Goal: Find contact information: Find contact information

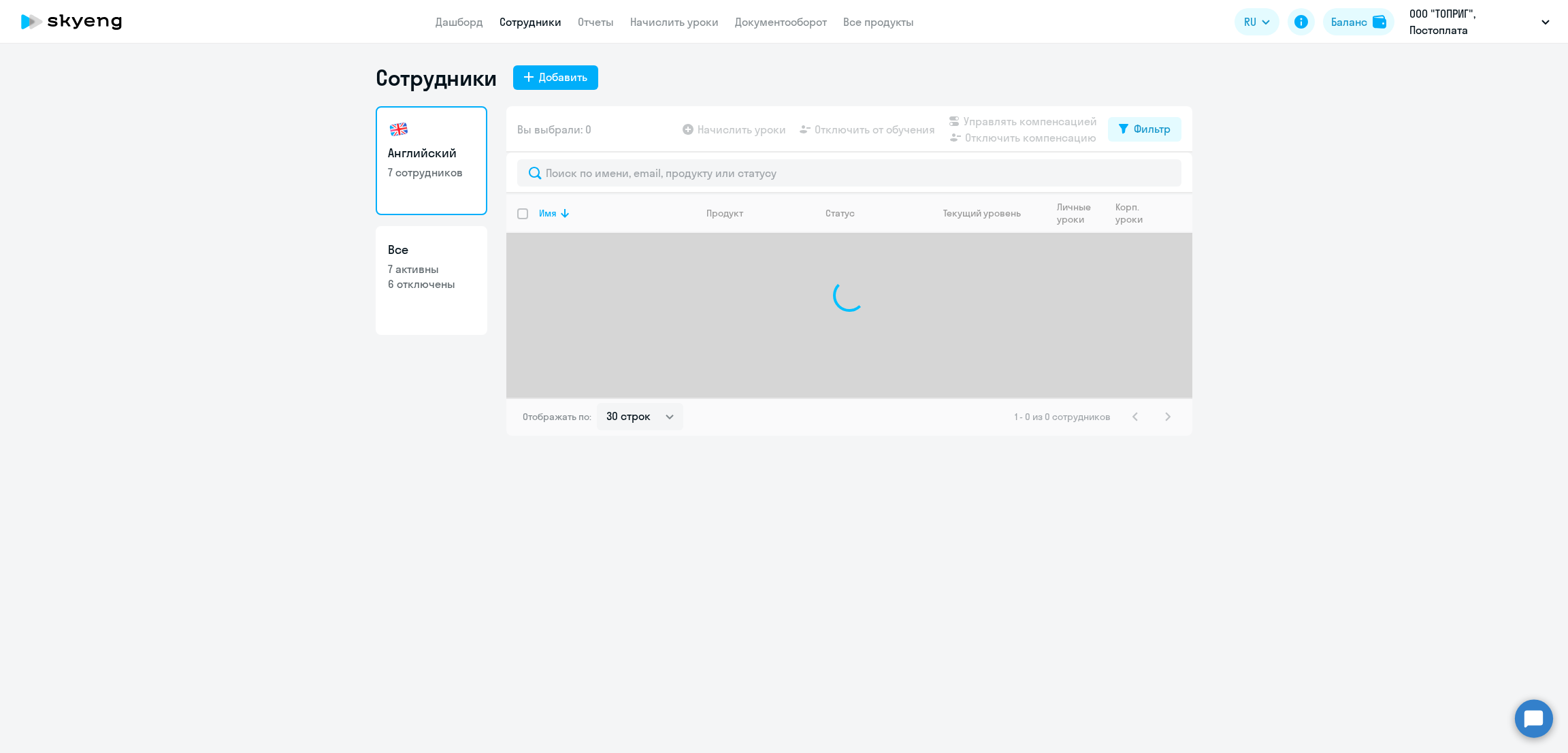
select select "30"
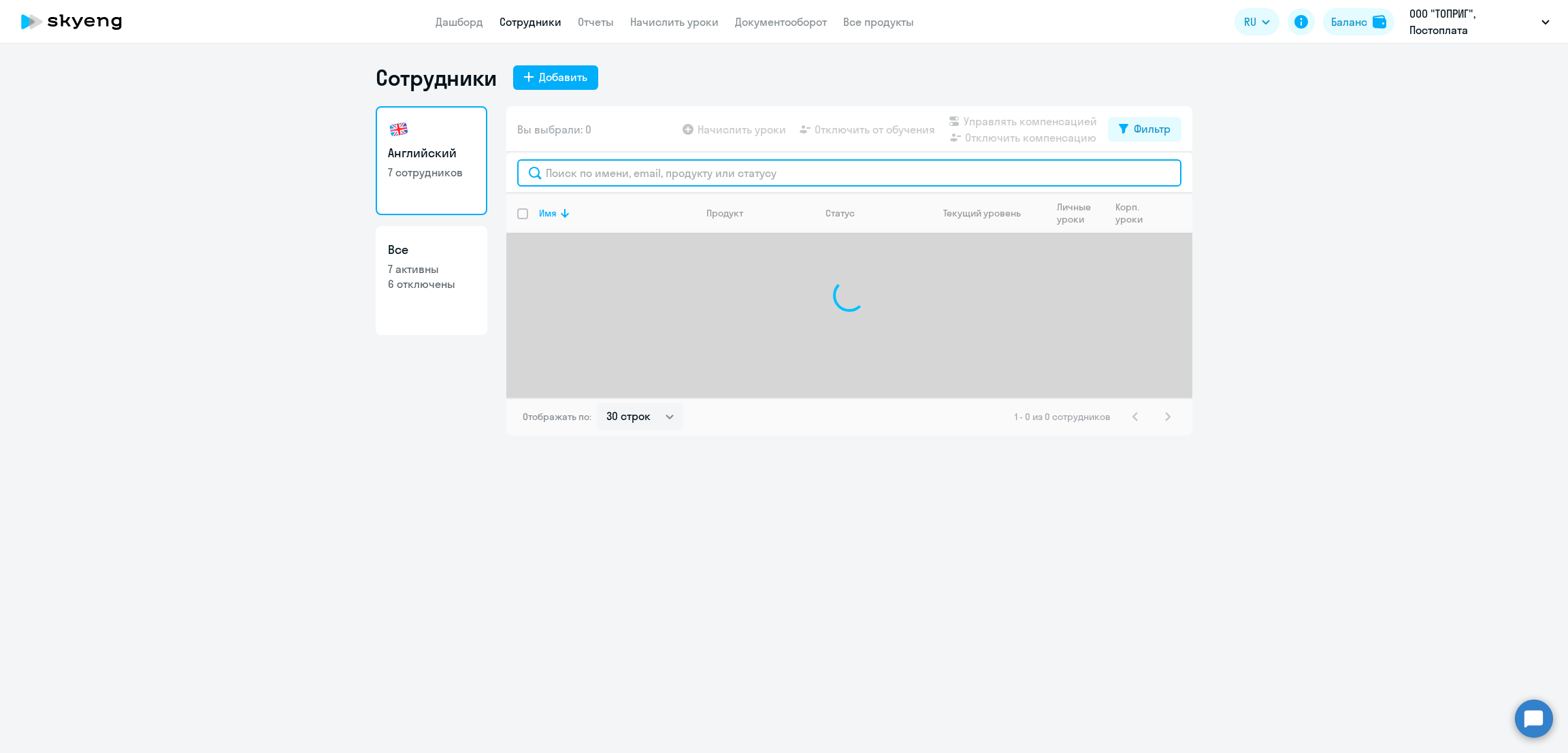
click at [577, 168] on input "text" at bounding box center [849, 173] width 664 height 27
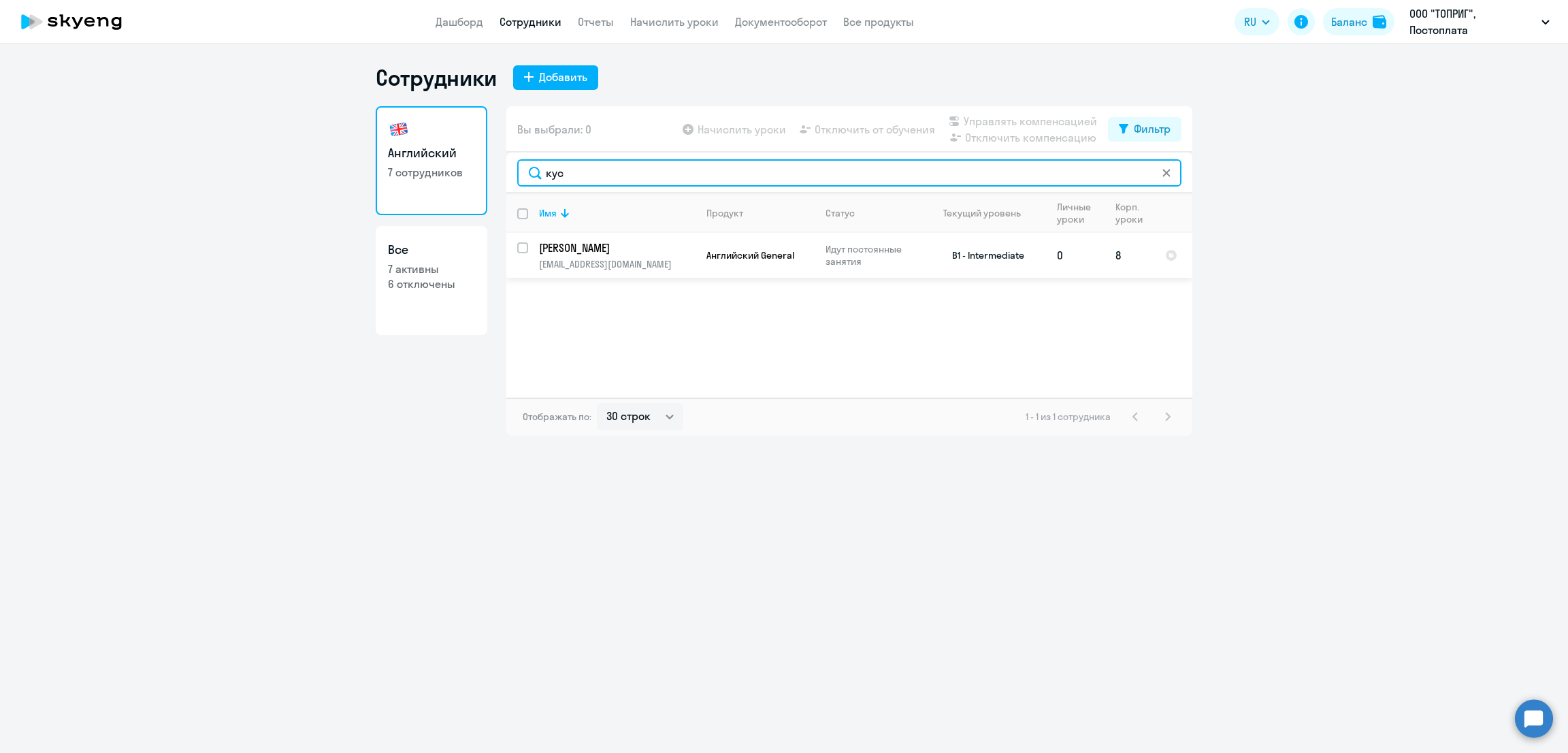
type input "кус"
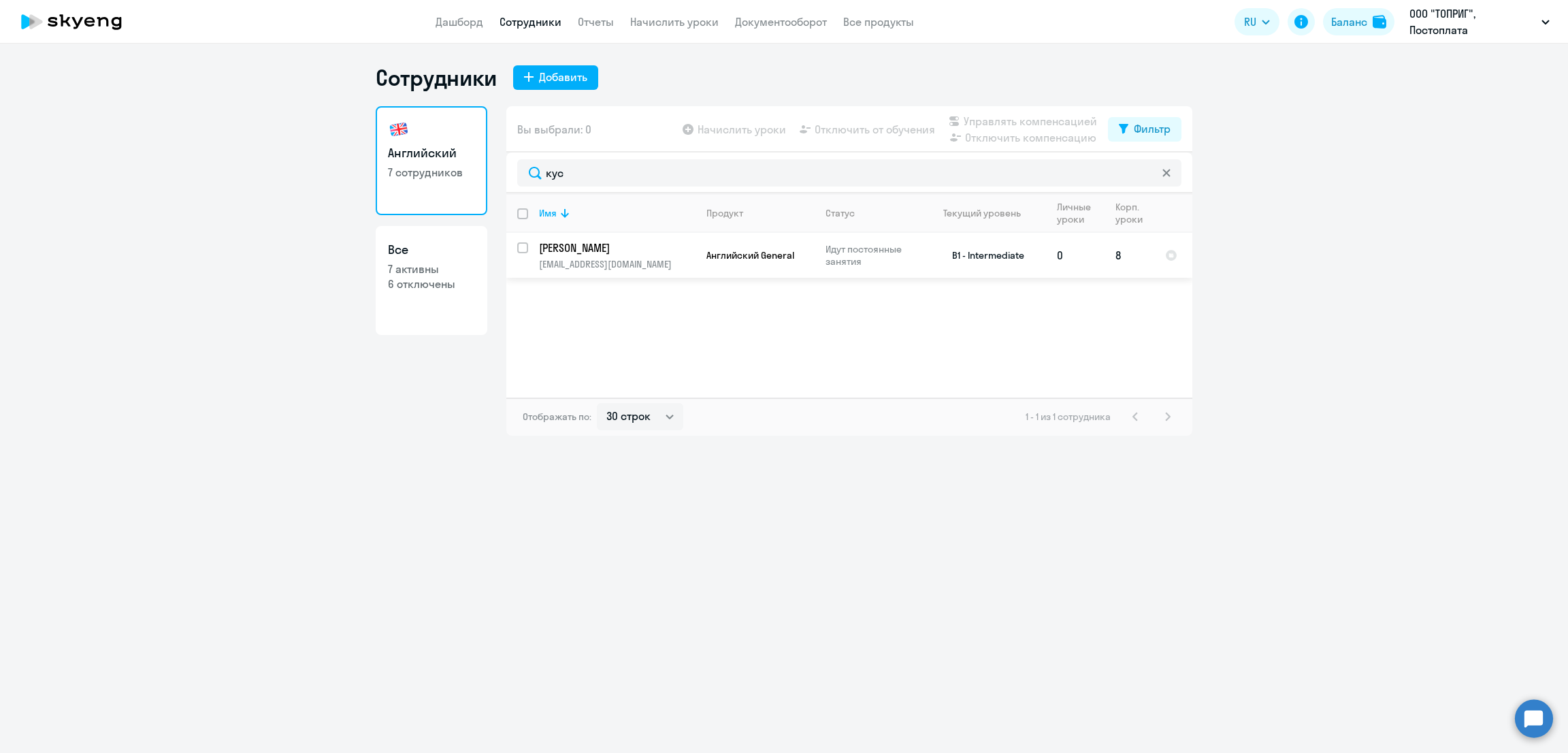
click at [735, 250] on span "Английский General" at bounding box center [750, 256] width 88 height 12
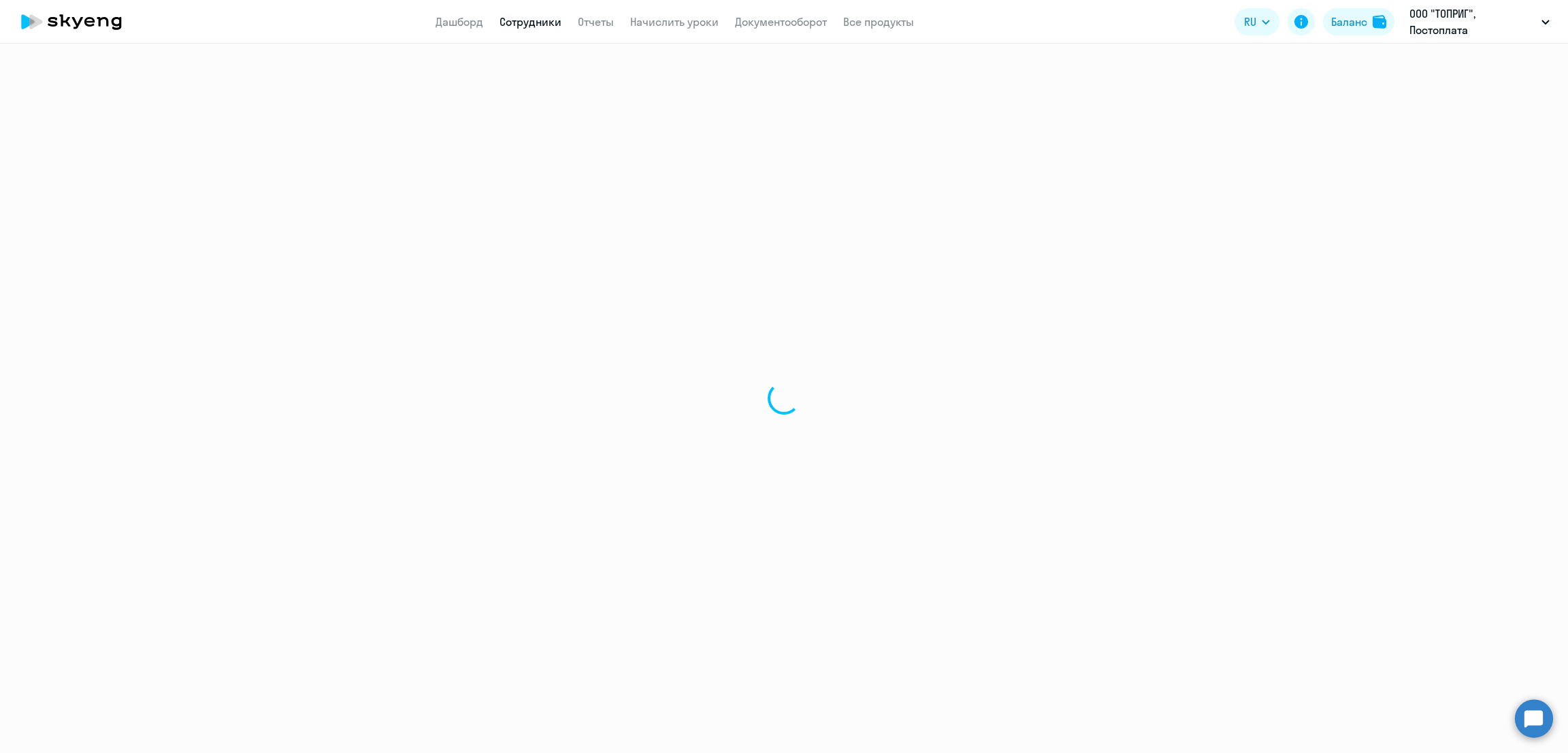
select select "english"
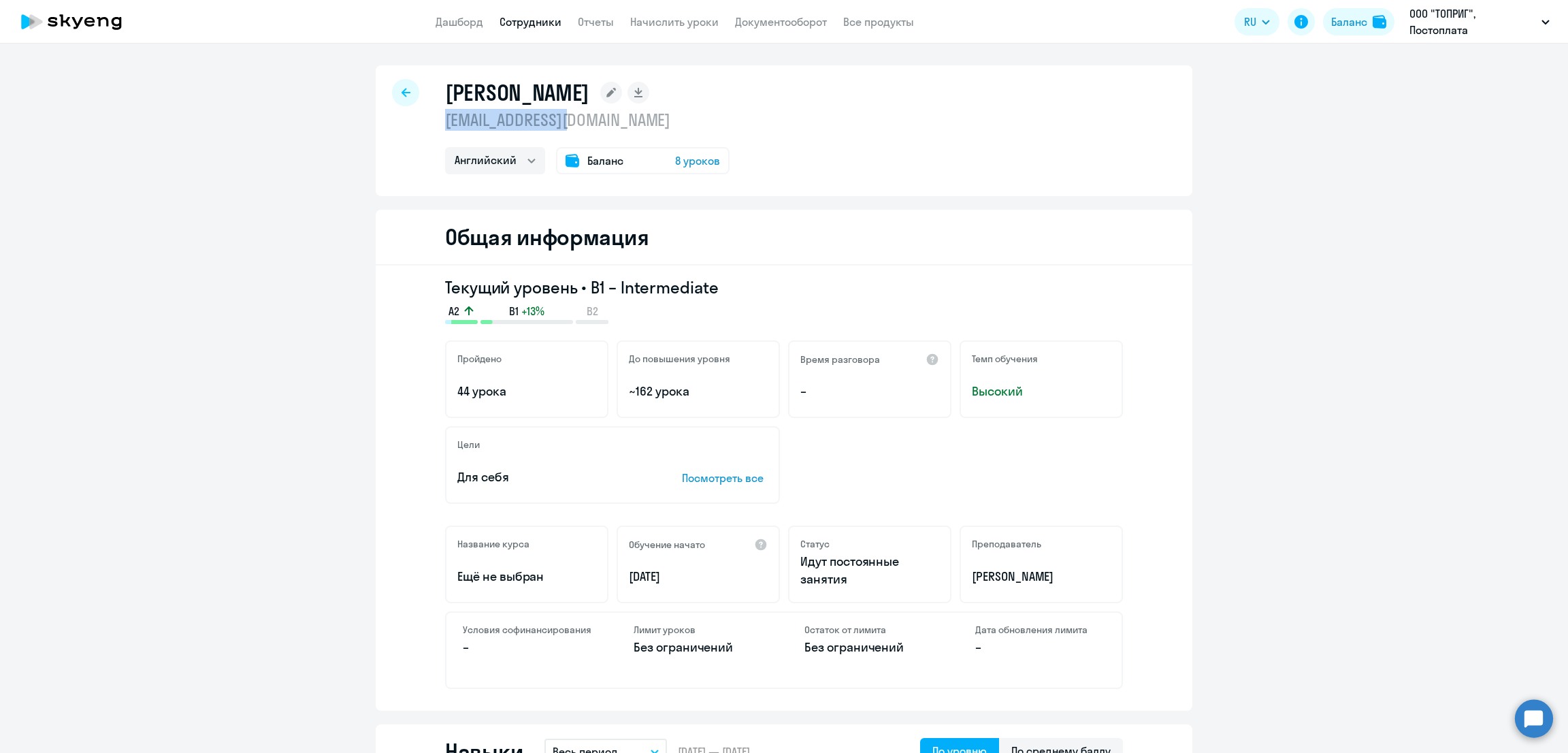
drag, startPoint x: 592, startPoint y: 121, endPoint x: 439, endPoint y: 116, distance: 153.1
click at [445, 116] on p "[EMAIL_ADDRESS][DOMAIN_NAME]" at bounding box center [587, 120] width 285 height 22
copy p "[EMAIL_ADDRESS][DOMAIN_NAME]"
click at [550, 26] on link "Сотрудники" at bounding box center [531, 21] width 62 height 13
select select "30"
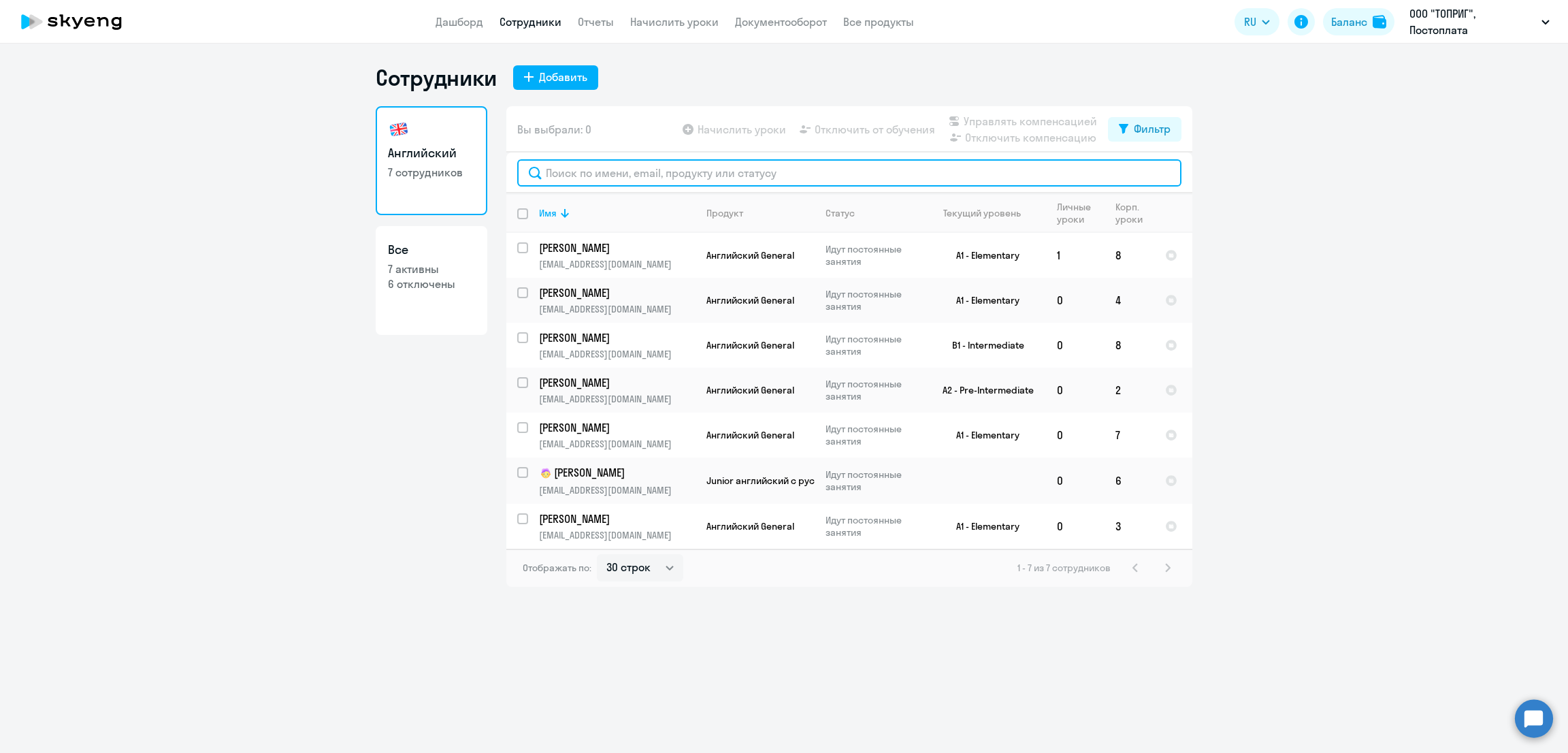
click at [589, 168] on input "text" at bounding box center [849, 173] width 664 height 27
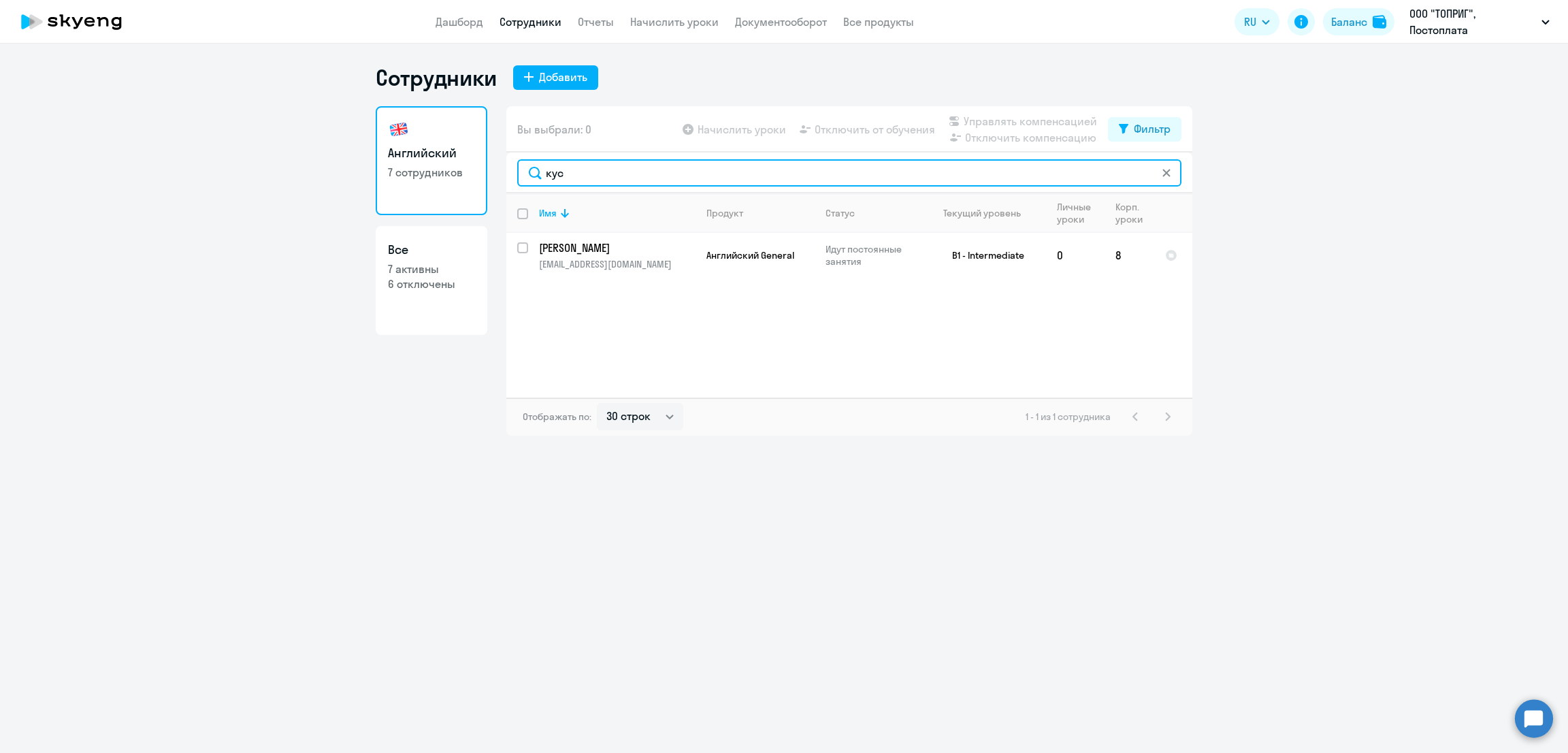
type input "кус"
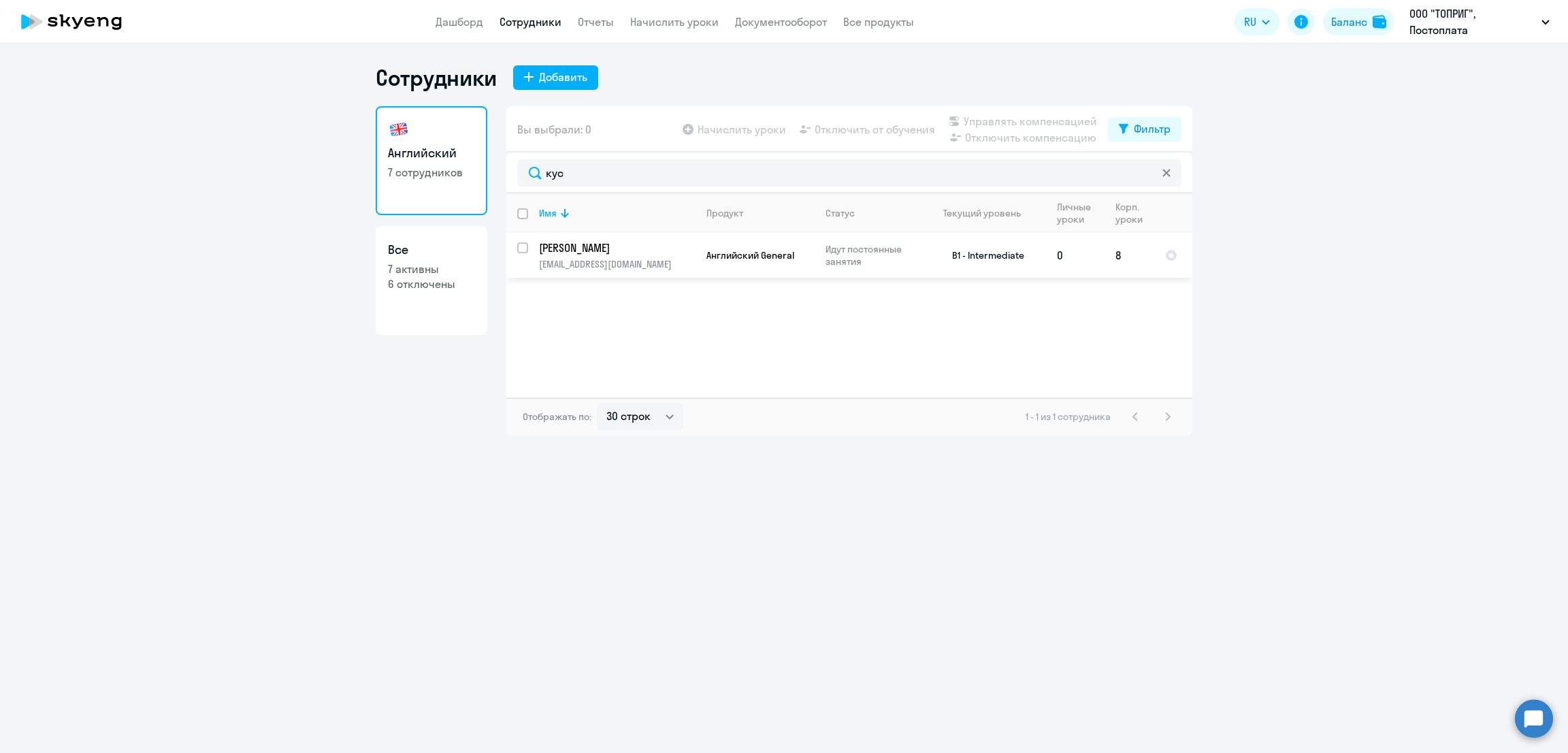
click at [874, 264] on p "Идут постоянные занятия" at bounding box center [872, 256] width 93 height 25
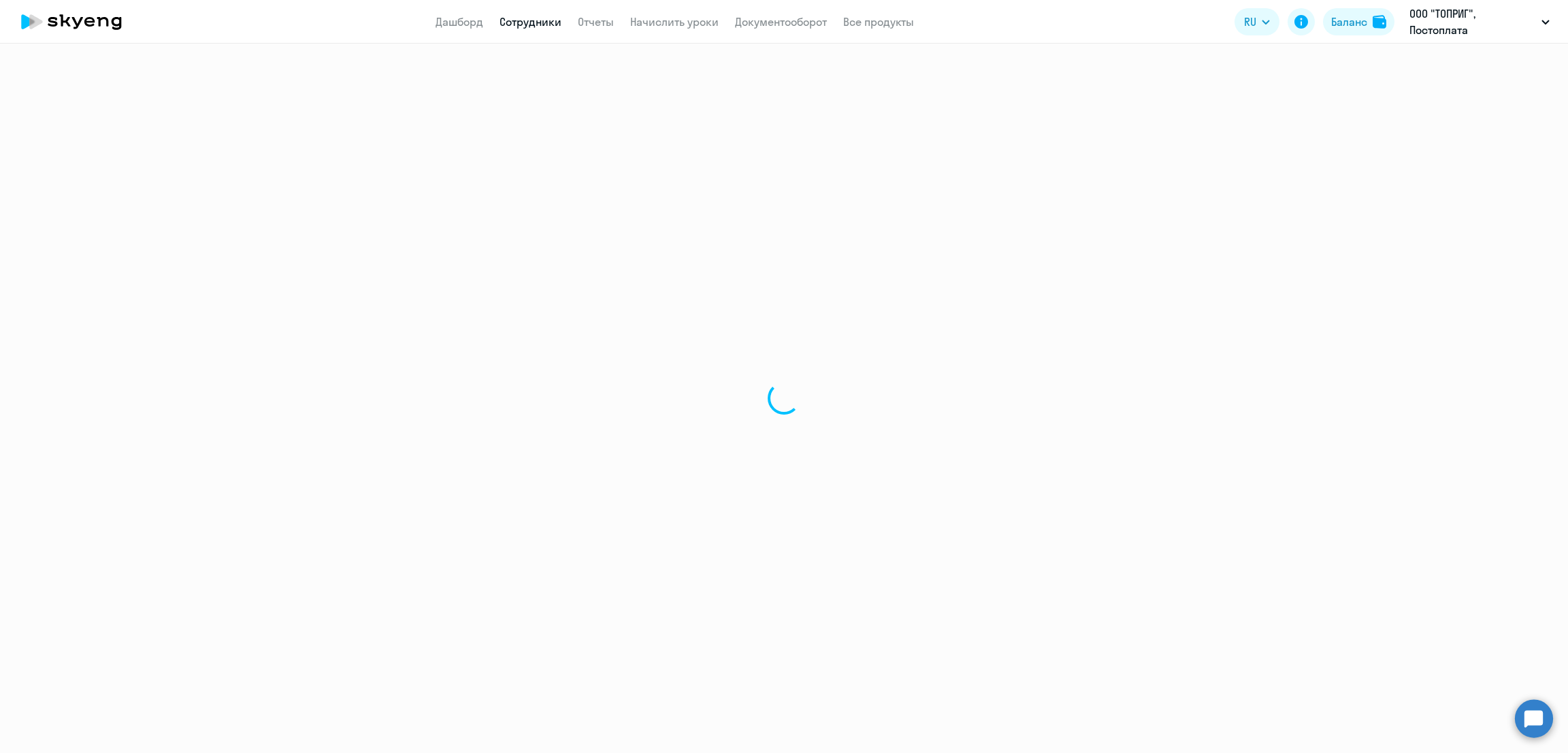
select select "english"
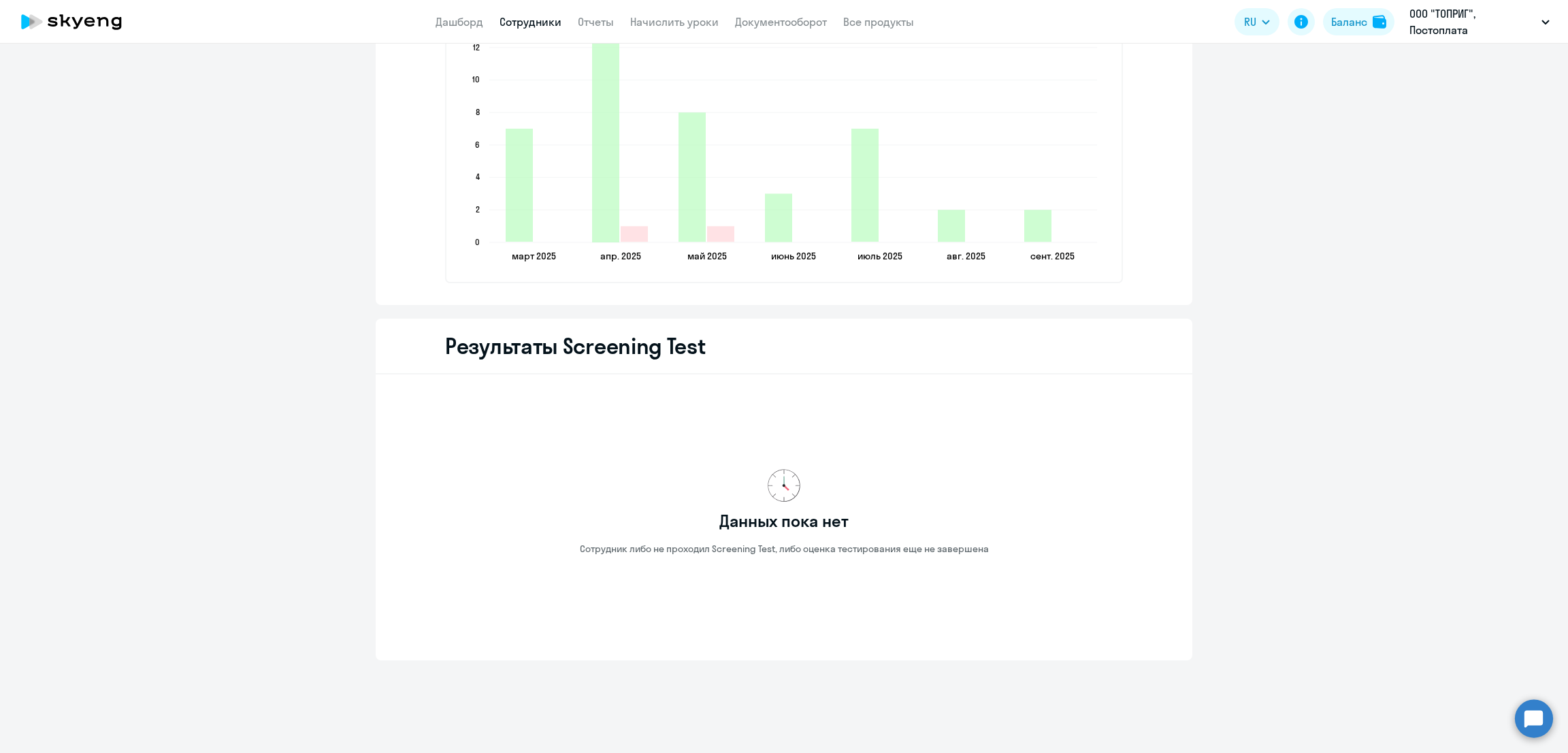
scroll to position [1088, 0]
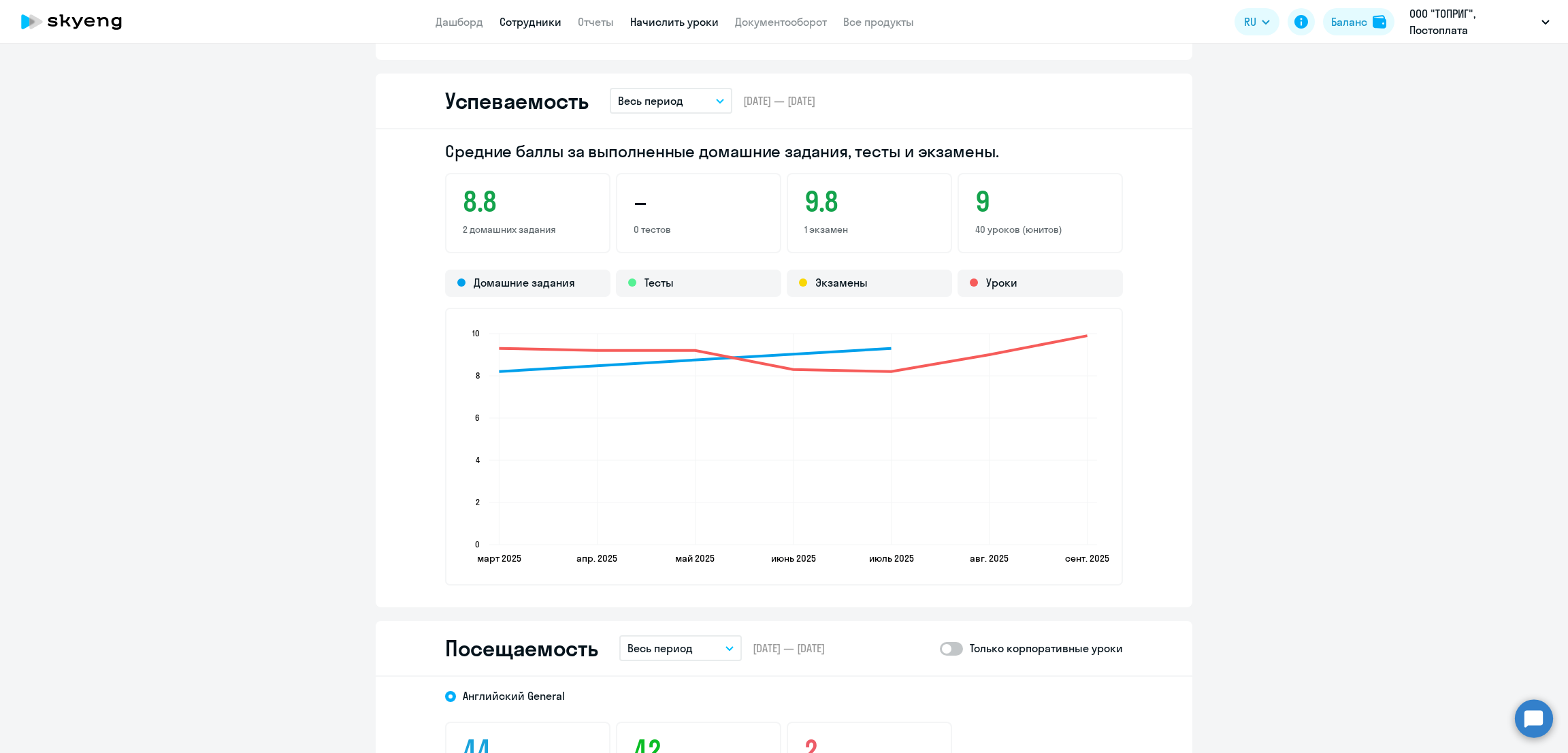
click at [672, 19] on link "Начислить уроки" at bounding box center [674, 21] width 88 height 13
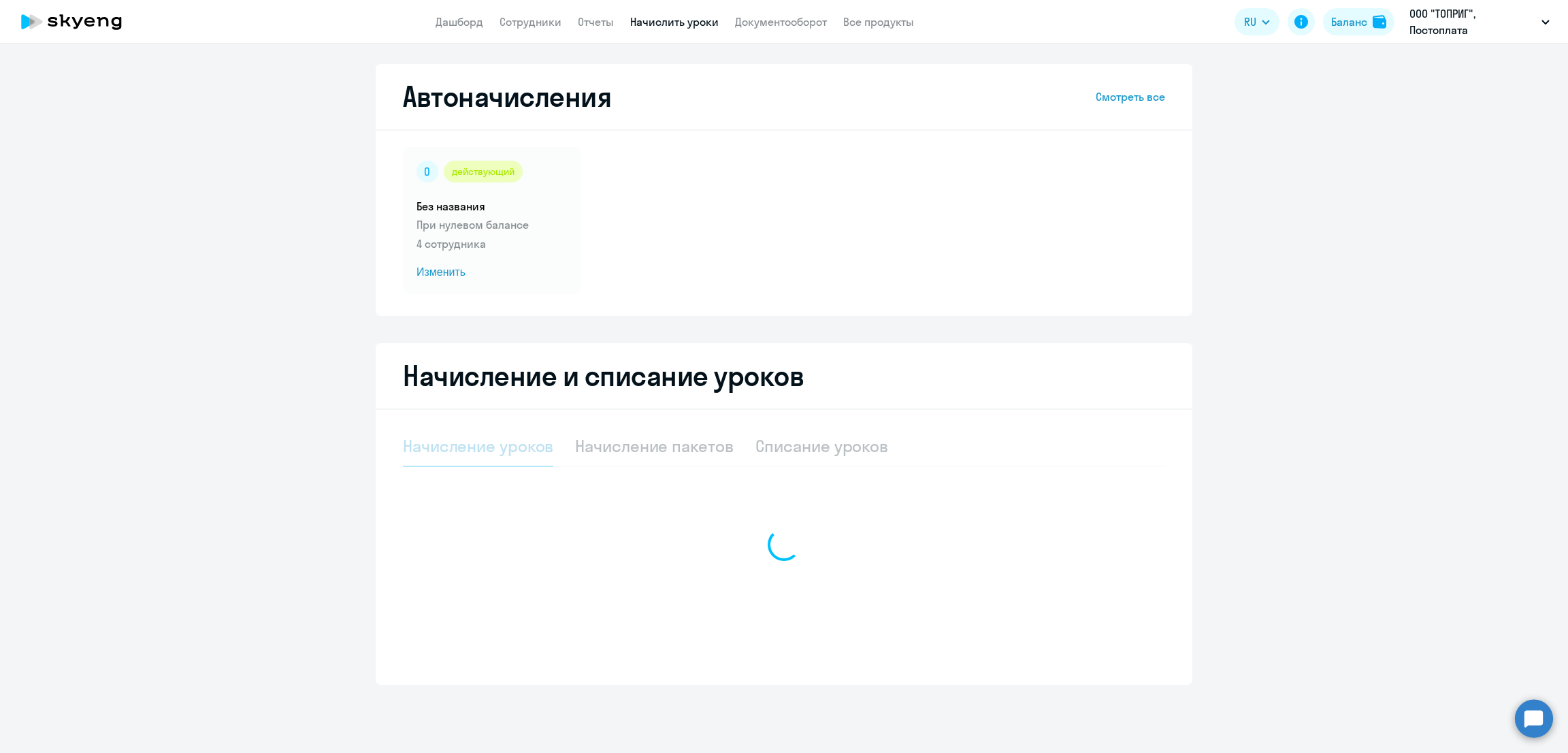
select select "10"
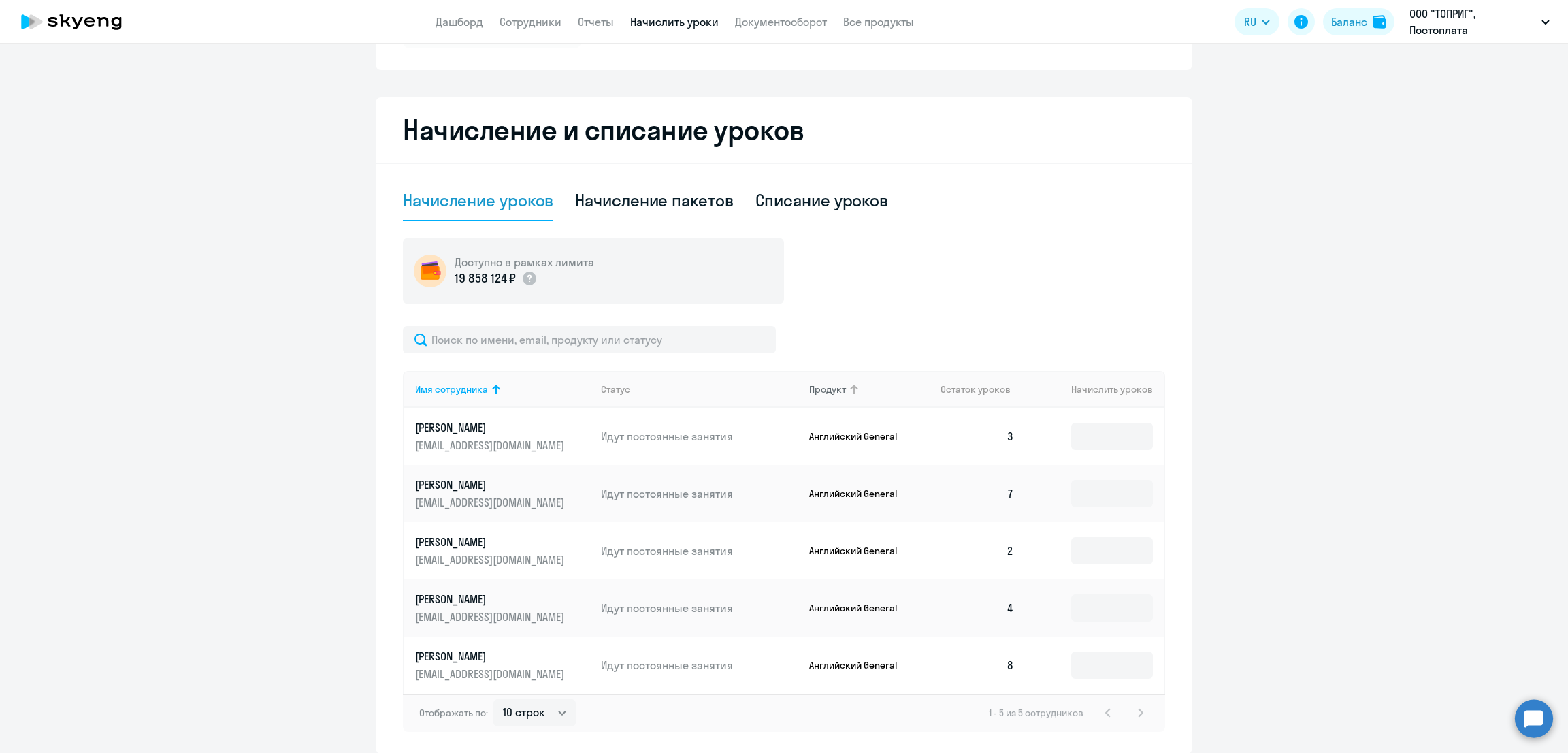
scroll to position [300, 0]
